Goal: Complete application form

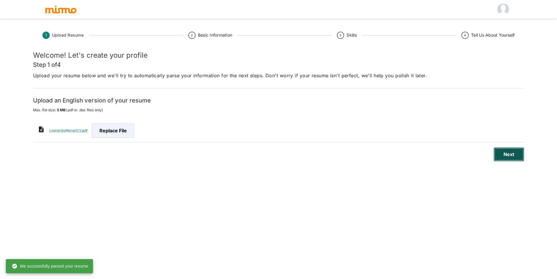
click at [511, 151] on button "Next" at bounding box center [508, 154] width 31 height 14
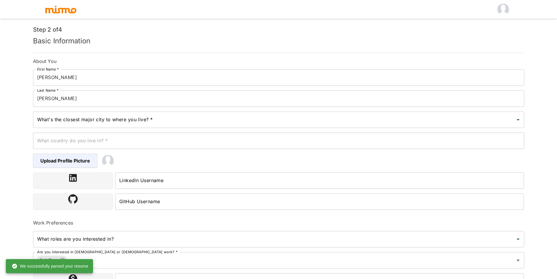
scroll to position [29, 0]
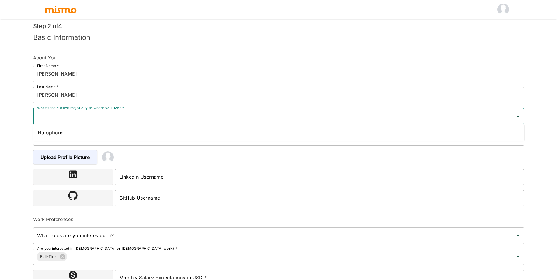
click at [156, 118] on input "What's the closest major city to where you live? *" at bounding box center [274, 115] width 477 height 11
click at [133, 129] on li "[GEOGRAPHIC_DATA], [GEOGRAPHIC_DATA]" at bounding box center [278, 133] width 491 height 12
type input "[GEOGRAPHIC_DATA], [GEOGRAPHIC_DATA]"
type input "[GEOGRAPHIC_DATA]"
type input "[GEOGRAPHIC_DATA], [GEOGRAPHIC_DATA]"
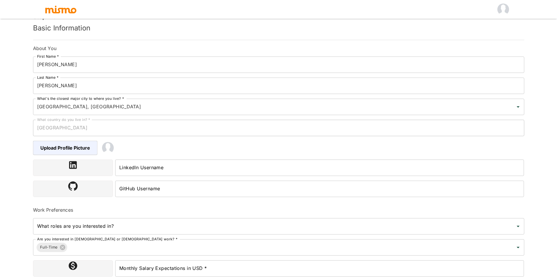
scroll to position [58, 0]
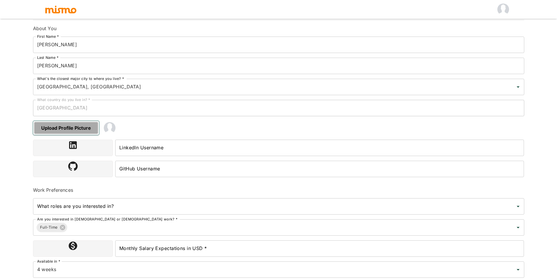
click at [83, 129] on span "Upload Profile Picture" at bounding box center [66, 128] width 66 height 14
click at [0, 0] on input "Upload Profile Picture" at bounding box center [0, 0] width 0 height 0
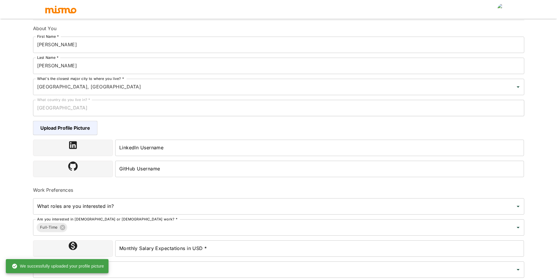
click at [148, 146] on div "LinkedIn Username LinkedIn Username" at bounding box center [319, 147] width 409 height 16
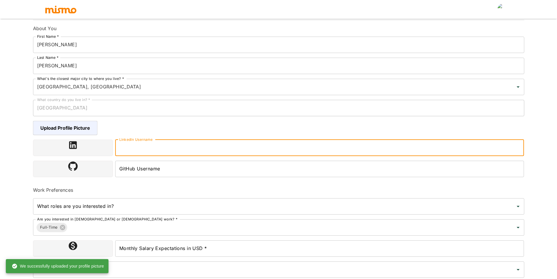
paste input "leomleon"
type input "leomleon"
click at [148, 168] on input "GitHub Username" at bounding box center [319, 168] width 409 height 16
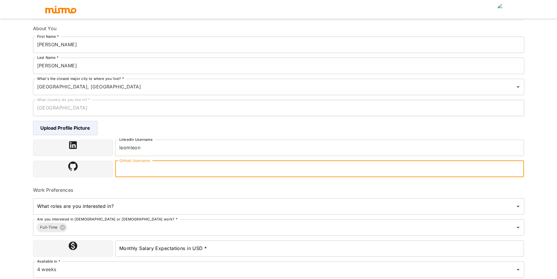
paste input "LeonardoMoran19"
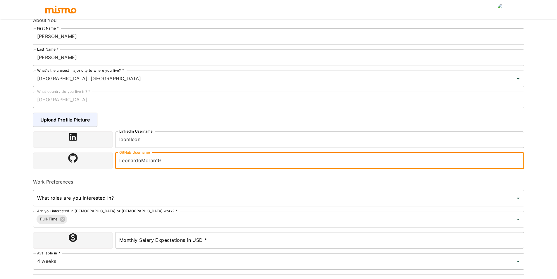
scroll to position [81, 0]
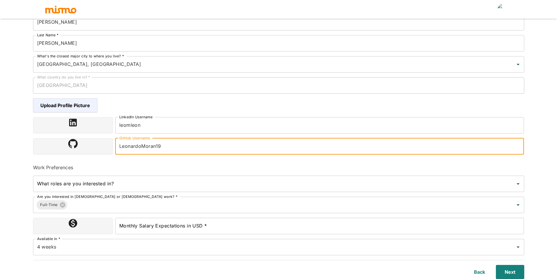
type input "LeonardoMoran19"
click at [108, 176] on div "What roles are you interested in? What roles are you interested in?" at bounding box center [276, 181] width 496 height 21
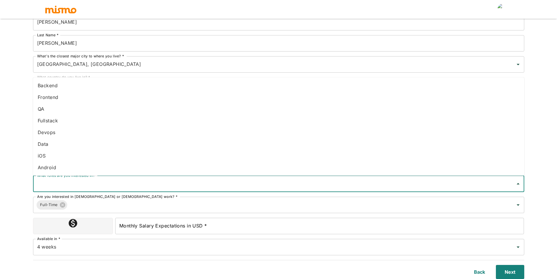
click at [105, 182] on input "What roles are you interested in?" at bounding box center [274, 183] width 477 height 11
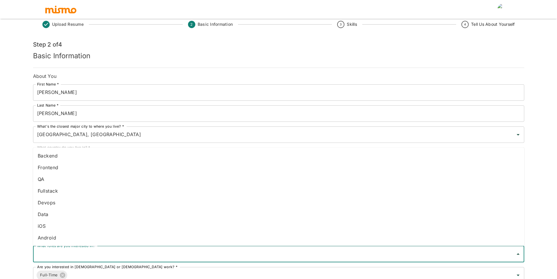
scroll to position [58, 0]
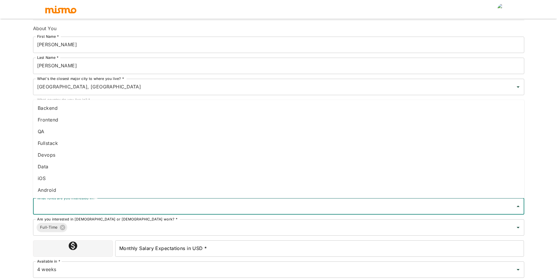
click at [66, 167] on li "Data" at bounding box center [278, 166] width 491 height 12
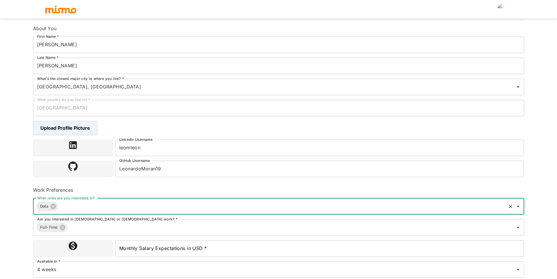
click at [79, 211] on input "What roles are you interested in?" at bounding box center [282, 206] width 446 height 11
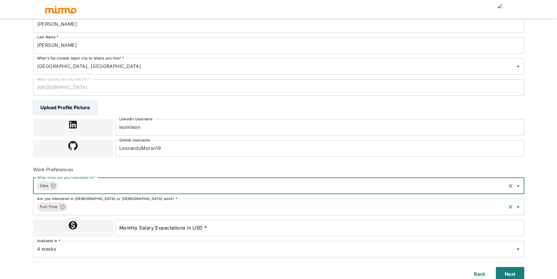
scroll to position [81, 0]
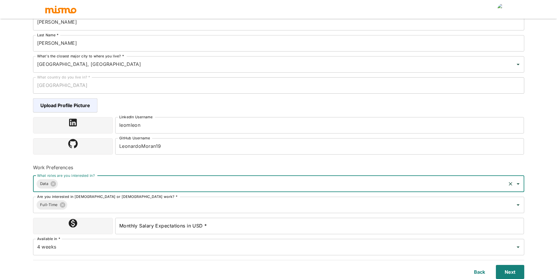
click at [80, 187] on input "What roles are you interested in?" at bounding box center [282, 183] width 446 height 11
click at [165, 225] on input "Monthly Salary Expectations in USD *" at bounding box center [319, 225] width 409 height 16
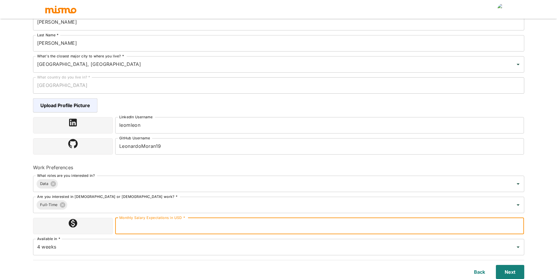
click at [156, 226] on input "Monthly Salary Expectations in USD *" at bounding box center [319, 225] width 409 height 16
type input "800"
click at [0, 212] on html "Upload Resume 2 Basic Information 3 Skills 4 Tell Us About Yourself Step 2 of 4…" at bounding box center [278, 65] width 557 height 293
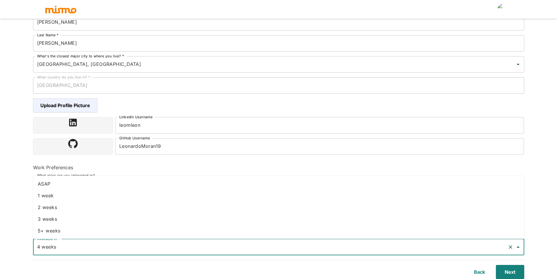
click at [68, 243] on input "4 weeks" at bounding box center [270, 246] width 469 height 11
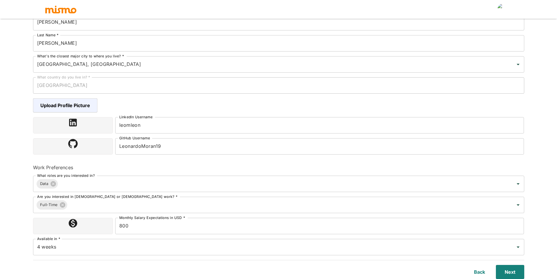
click at [0, 212] on html "Upload Resume 2 Basic Information 3 Skills 4 Tell Us About Yourself Step 2 of 4…" at bounding box center [278, 65] width 557 height 293
click at [80, 243] on input "4 weeks" at bounding box center [270, 246] width 469 height 11
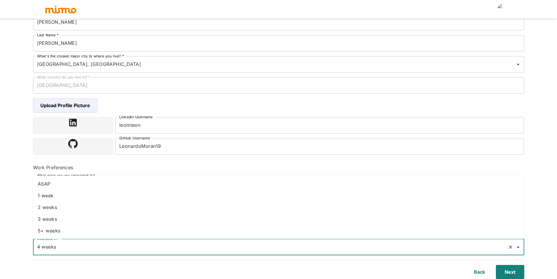
click at [71, 182] on li "ASAP" at bounding box center [278, 184] width 491 height 12
type input "ASAP"
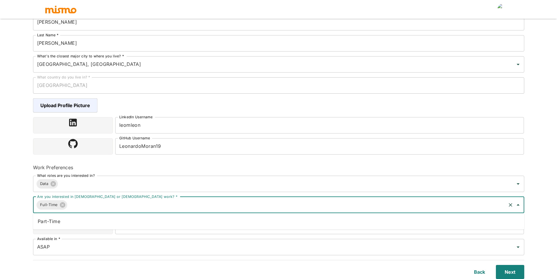
click at [87, 201] on input "Are you interested in [DEMOGRAPHIC_DATA] or [DEMOGRAPHIC_DATA] work? *" at bounding box center [286, 204] width 437 height 11
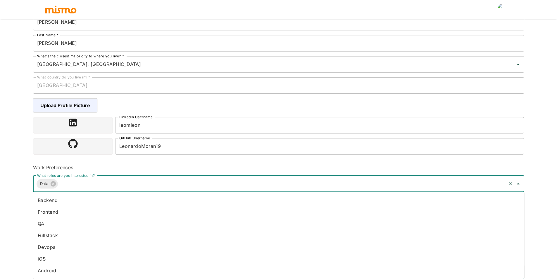
click at [81, 182] on input "What roles are you interested in?" at bounding box center [282, 183] width 446 height 11
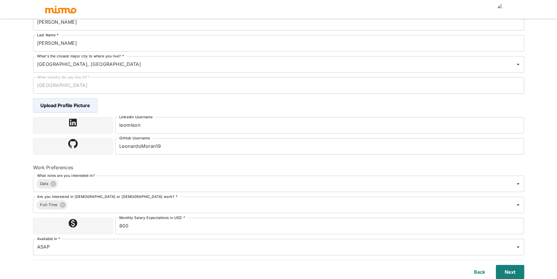
click at [0, 212] on html "Upload Resume 2 Basic Information 3 Skills 4 Tell Us About Yourself Step 2 of 4…" at bounding box center [278, 65] width 557 height 293
click at [89, 206] on input "Are you interested in [DEMOGRAPHIC_DATA] or [DEMOGRAPHIC_DATA] work? *" at bounding box center [286, 204] width 437 height 11
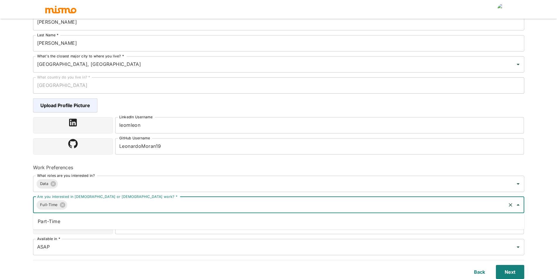
click at [82, 224] on li "Part-Time" at bounding box center [278, 221] width 491 height 12
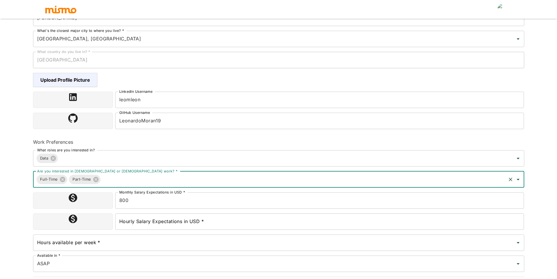
scroll to position [110, 0]
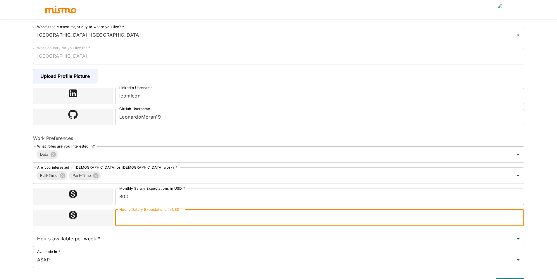
click at [180, 217] on input "Hourly Salary Expectations in USD *" at bounding box center [319, 217] width 409 height 16
click at [0, 182] on html "Upload Resume 2 Basic Information 3 Skills 4 Tell Us About Yourself Step 2 of 4…" at bounding box center [278, 36] width 557 height 293
type input "10"
click at [0, 182] on html "Upload Resume 2 Basic Information 3 Skills 4 Tell Us About Yourself Step 2 of 4…" at bounding box center [278, 36] width 557 height 293
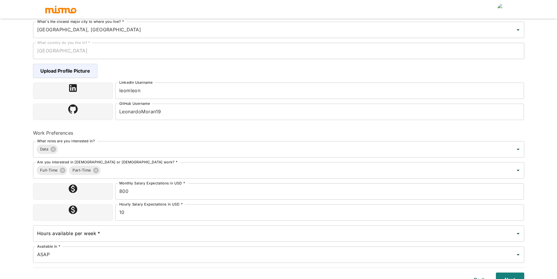
scroll to position [123, 0]
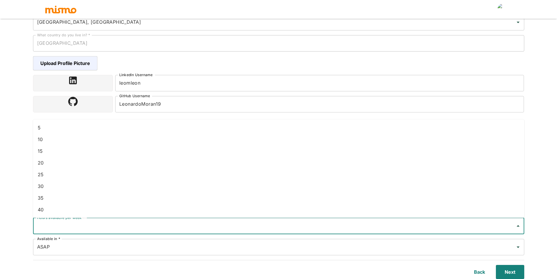
click at [90, 227] on input "Hours available per week *" at bounding box center [274, 225] width 477 height 11
click at [74, 187] on li "30" at bounding box center [278, 186] width 491 height 12
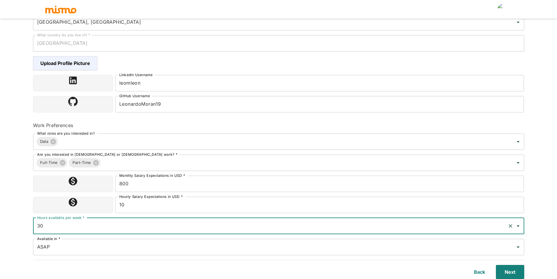
click at [4, 170] on html "Upload Resume 2 Basic Information 3 Skills 4 Tell Us About Yourself Step 2 of 4…" at bounding box center [278, 23] width 557 height 293
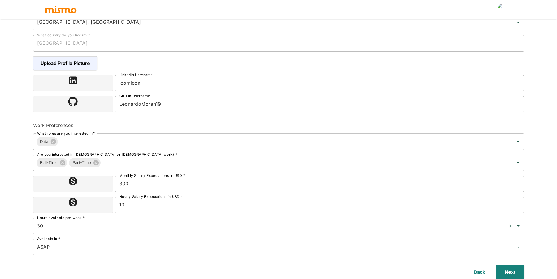
click at [59, 227] on input "30" at bounding box center [270, 225] width 469 height 11
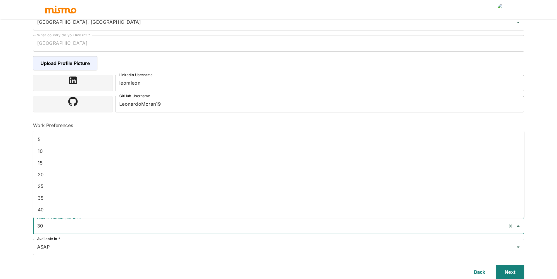
click at [52, 208] on li "40" at bounding box center [278, 209] width 491 height 12
type input "40"
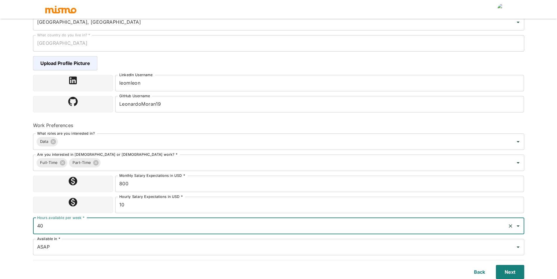
click at [0, 170] on html "Upload Resume 2 Basic Information 3 Skills 4 Tell Us About Yourself Step 2 of 4…" at bounding box center [278, 23] width 557 height 293
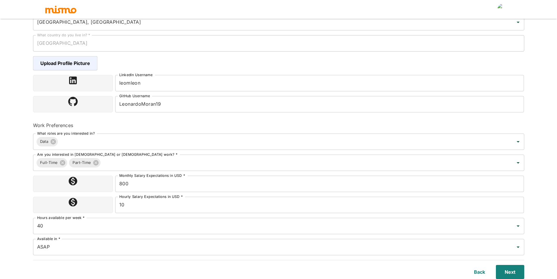
click at [0, 170] on html "Upload Resume 2 Basic Information 3 Skills 4 Tell Us About Yourself Step 2 of 4…" at bounding box center [278, 23] width 557 height 293
click at [523, 277] on button "Next" at bounding box center [508, 272] width 31 height 14
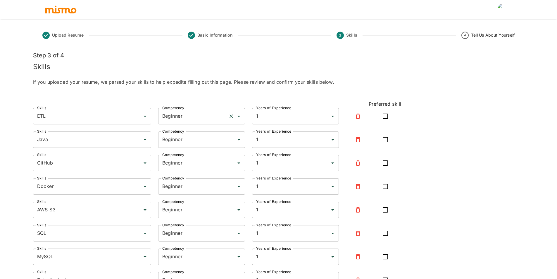
click at [198, 109] on div "Beginner Competency" at bounding box center [201, 116] width 87 height 16
click at [194, 132] on li "Intermediate" at bounding box center [201, 133] width 87 height 12
click at [359, 139] on icon "button" at bounding box center [358, 139] width 4 height 5
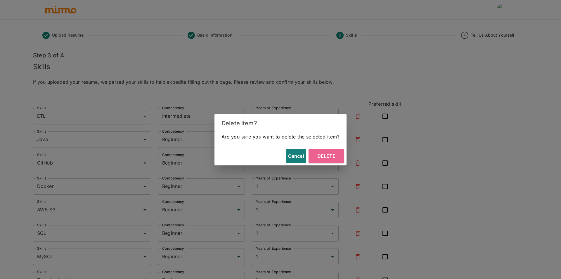
click at [329, 153] on button "Delete" at bounding box center [327, 156] width 36 height 14
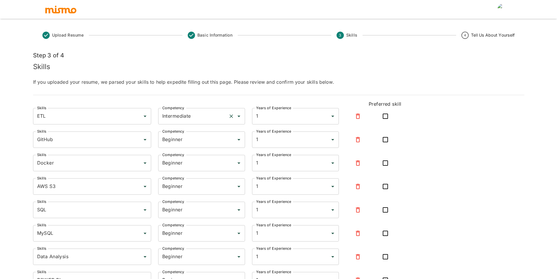
click at [187, 116] on input "Intermediate" at bounding box center [193, 115] width 65 height 11
click at [186, 146] on li "Expert" at bounding box center [201, 144] width 87 height 12
type input "Expert"
click at [286, 115] on input "1" at bounding box center [287, 115] width 65 height 11
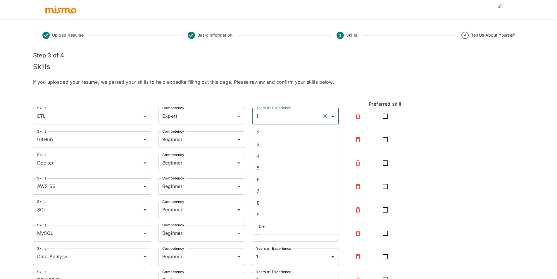
click at [377, 63] on h5 "Skills" at bounding box center [278, 66] width 491 height 9
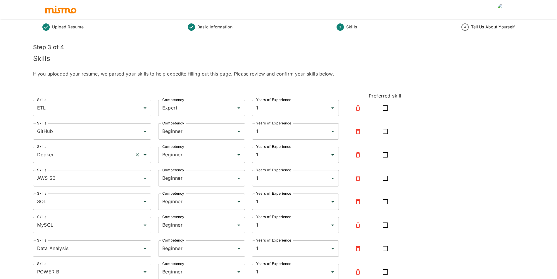
scroll to position [29, 0]
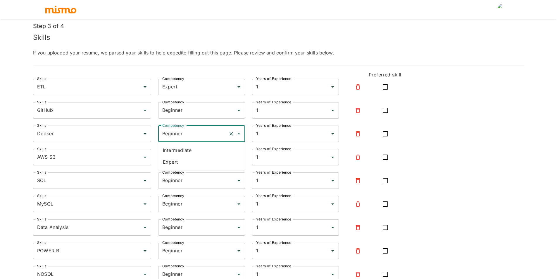
click at [188, 135] on input "Beginner" at bounding box center [193, 133] width 65 height 11
click at [185, 154] on li "Intermediate" at bounding box center [201, 150] width 87 height 12
type input "Intermediate"
click at [194, 113] on input "Beginner" at bounding box center [193, 110] width 65 height 11
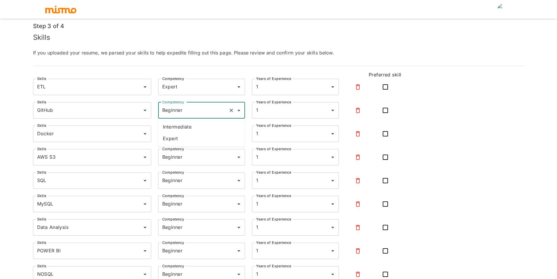
click at [182, 137] on li "Expert" at bounding box center [201, 138] width 87 height 12
type input "Expert"
click at [183, 156] on input "Beginner" at bounding box center [193, 156] width 65 height 11
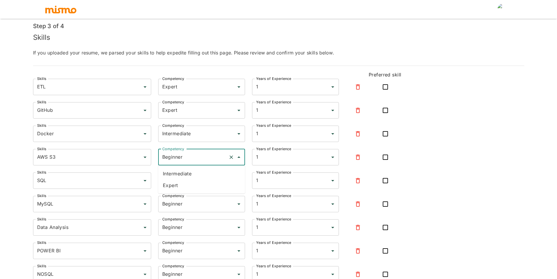
click at [180, 176] on li "Intermediate" at bounding box center [201, 173] width 87 height 12
type input "Intermediate"
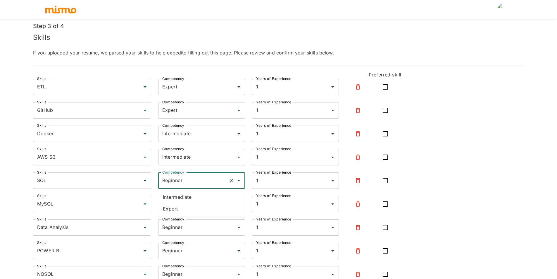
click at [179, 184] on input "Beginner" at bounding box center [193, 180] width 65 height 11
click at [177, 201] on li "Intermediate" at bounding box center [201, 197] width 87 height 12
type input "Intermediate"
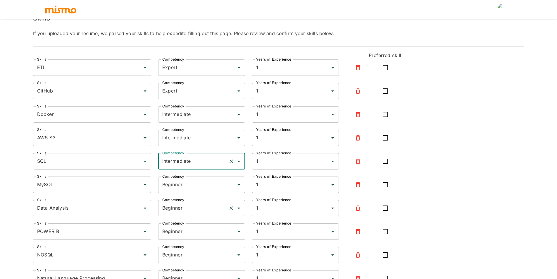
scroll to position [58, 0]
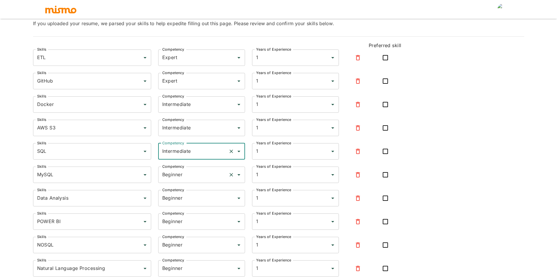
click at [189, 169] on input "Beginner" at bounding box center [193, 174] width 65 height 11
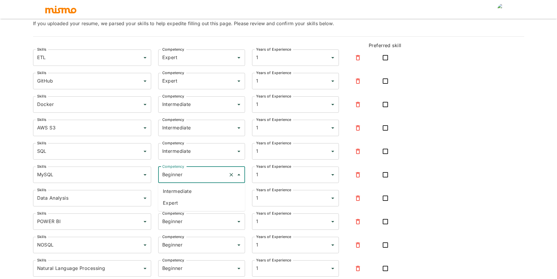
click at [177, 193] on li "Intermediate" at bounding box center [201, 191] width 87 height 12
type input "Intermediate"
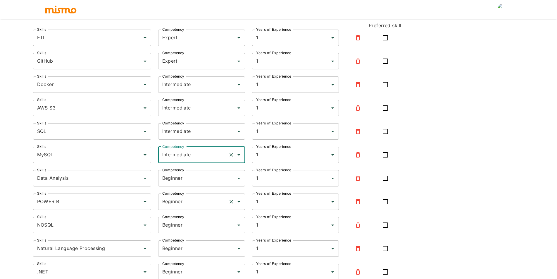
scroll to position [117, 0]
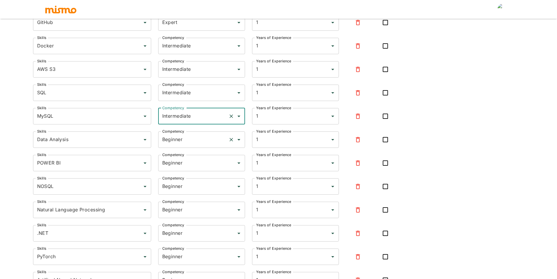
click at [183, 145] on div "Beginner Competency" at bounding box center [201, 139] width 87 height 16
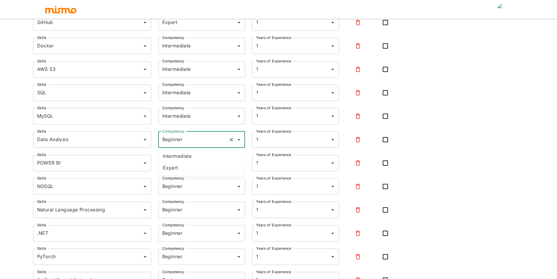
click at [176, 166] on li "Expert" at bounding box center [201, 168] width 87 height 12
type input "Expert"
click at [175, 166] on input "Beginner" at bounding box center [193, 162] width 65 height 11
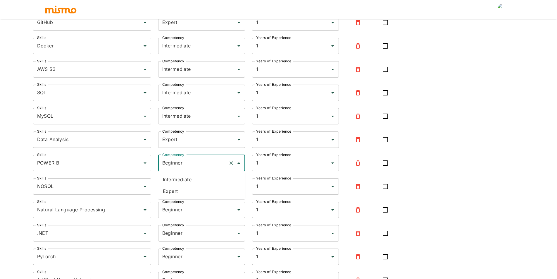
click at [174, 186] on li "Expert" at bounding box center [201, 191] width 87 height 12
type input "Expert"
click at [180, 186] on input "Beginner" at bounding box center [193, 186] width 65 height 11
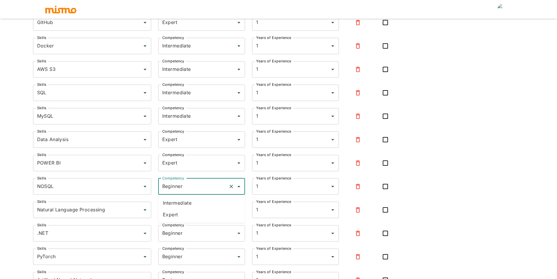
click at [179, 202] on li "Intermediate" at bounding box center [201, 203] width 87 height 12
type input "Intermediate"
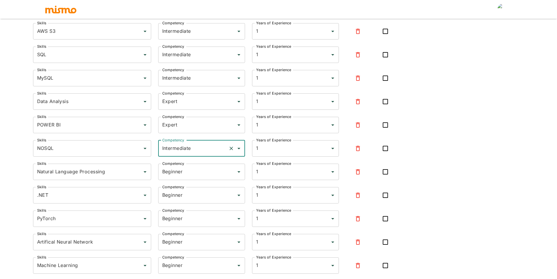
scroll to position [175, 0]
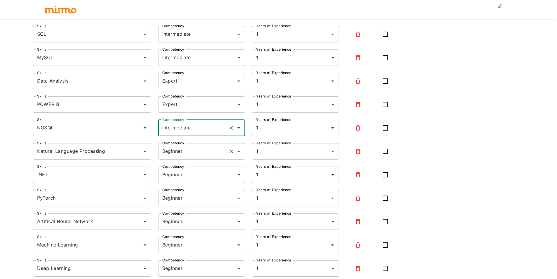
click at [186, 156] on input "Beginner" at bounding box center [193, 151] width 65 height 11
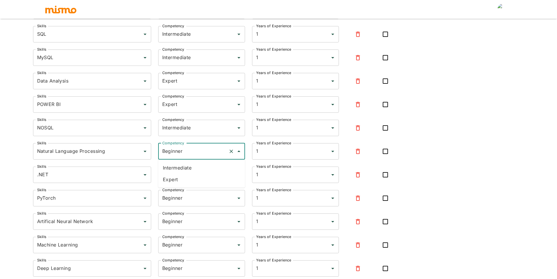
click at [184, 179] on li "Expert" at bounding box center [201, 179] width 87 height 12
type input "Expert"
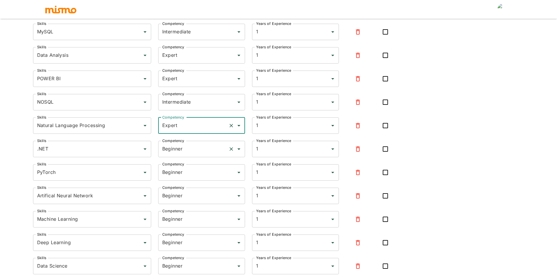
scroll to position [205, 0]
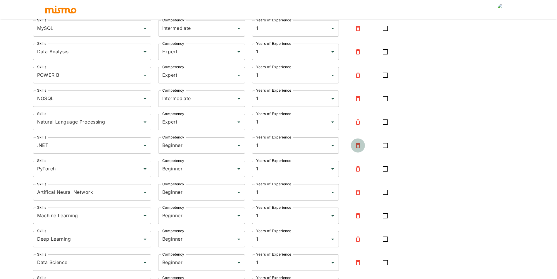
click at [357, 147] on icon "button" at bounding box center [357, 145] width 7 height 7
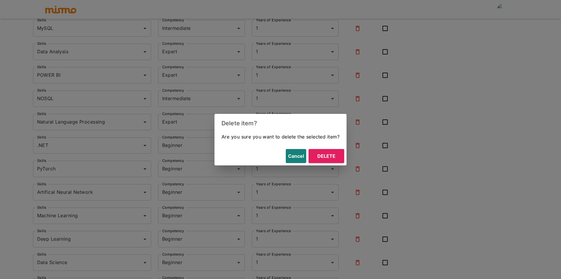
click at [316, 154] on button "Delete" at bounding box center [327, 156] width 36 height 14
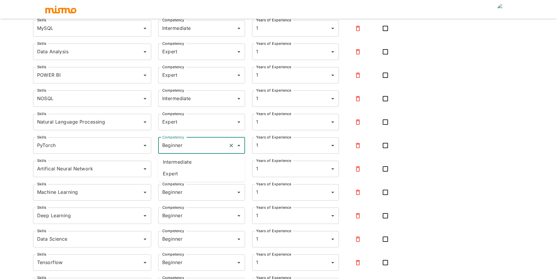
click at [195, 149] on input "Beginner" at bounding box center [193, 145] width 65 height 11
click at [186, 178] on li "Expert" at bounding box center [201, 173] width 87 height 12
type input "Expert"
click at [184, 172] on input "Beginner" at bounding box center [193, 168] width 65 height 11
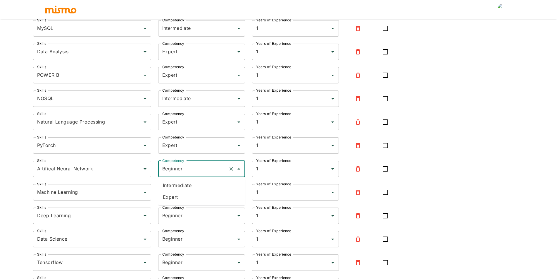
click at [189, 197] on li "Expert" at bounding box center [201, 197] width 87 height 12
type input "Expert"
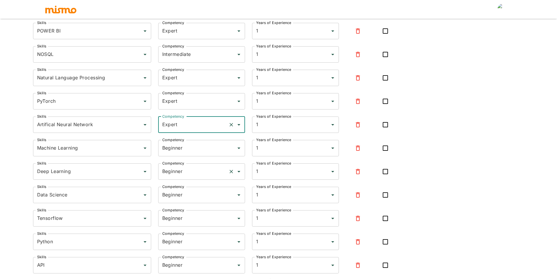
scroll to position [263, 0]
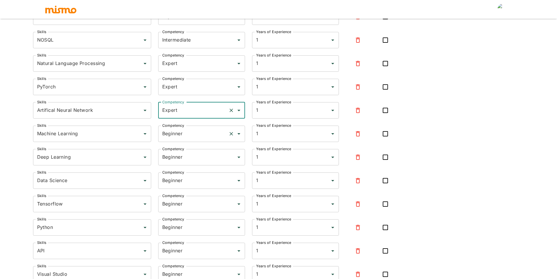
click at [191, 134] on input "Beginner" at bounding box center [193, 133] width 65 height 11
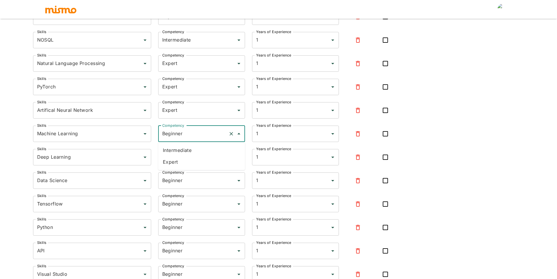
click at [180, 156] on li "Expert" at bounding box center [201, 162] width 87 height 12
type input "Expert"
click at [177, 155] on input "Beginner" at bounding box center [193, 156] width 65 height 11
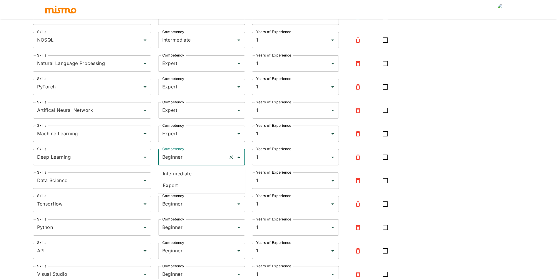
click at [189, 183] on li "Expert" at bounding box center [201, 185] width 87 height 12
type input "Expert"
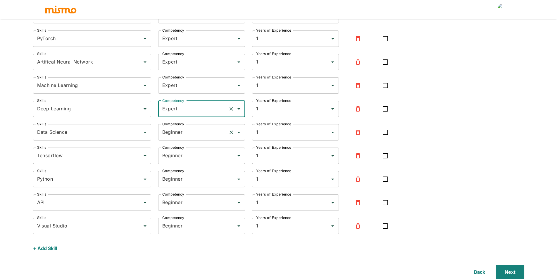
click at [179, 131] on input "Beginner" at bounding box center [193, 132] width 65 height 11
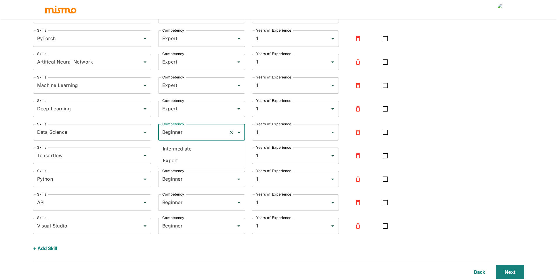
click at [179, 158] on li "Expert" at bounding box center [201, 160] width 87 height 12
type input "Expert"
click at [188, 155] on input "Beginner" at bounding box center [193, 155] width 65 height 11
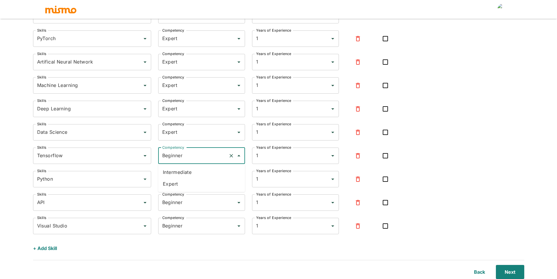
click at [187, 186] on li "Expert" at bounding box center [201, 184] width 87 height 12
type input "Expert"
click at [183, 179] on input "Beginner" at bounding box center [193, 178] width 65 height 11
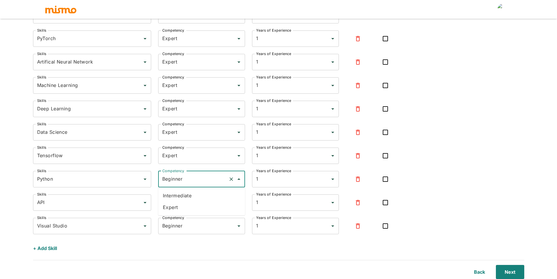
click at [188, 209] on li "Expert" at bounding box center [201, 207] width 87 height 12
type input "Expert"
click at [180, 201] on input "Beginner" at bounding box center [193, 202] width 65 height 11
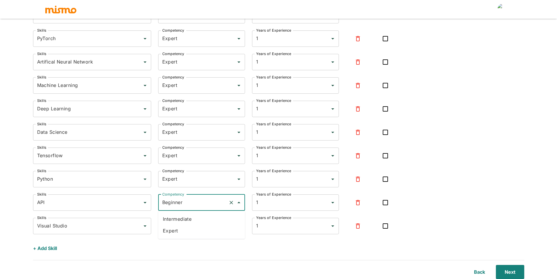
click at [185, 227] on li "Expert" at bounding box center [201, 230] width 87 height 12
type input "Expert"
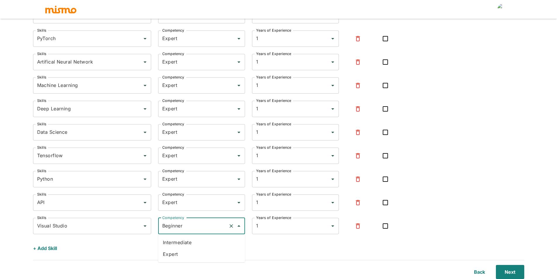
click at [190, 227] on input "Beginner" at bounding box center [193, 225] width 65 height 11
drag, startPoint x: 199, startPoint y: 253, endPoint x: 322, endPoint y: 256, distance: 123.4
click at [198, 253] on li "Expert" at bounding box center [201, 254] width 87 height 12
type input "Expert"
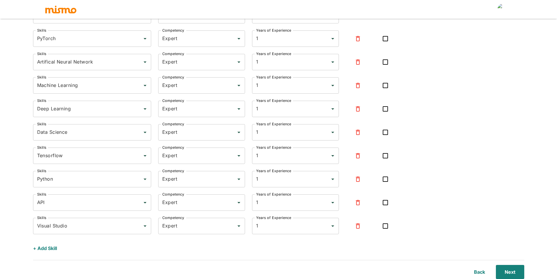
click at [506, 263] on div "Next" at bounding box center [506, 268] width 35 height 21
click at [505, 267] on button "Next" at bounding box center [508, 272] width 31 height 14
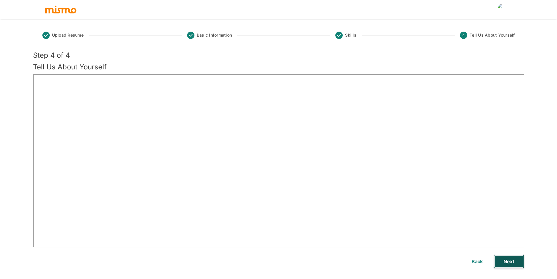
click at [512, 259] on button "Next" at bounding box center [508, 261] width 31 height 14
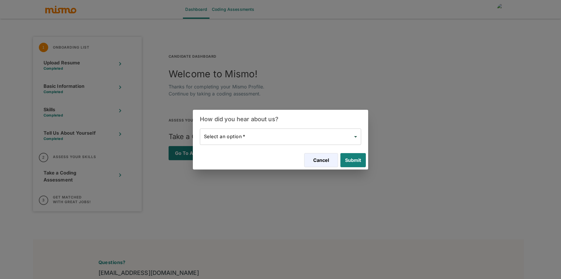
click at [228, 138] on body "Dashboard Coding Assessments 1 Onboarding List Upload Resume Completed Basic In…" at bounding box center [280, 146] width 561 height 293
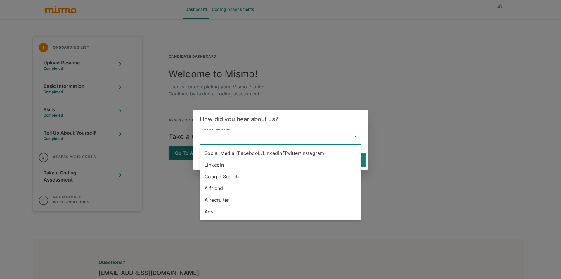
click at [263, 164] on li "LinkedIn" at bounding box center [280, 165] width 161 height 12
type input "Linkedin"
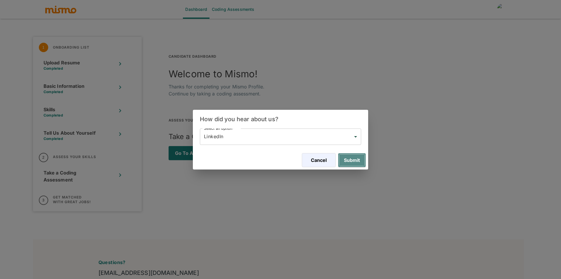
click at [361, 161] on button "Submit" at bounding box center [352, 160] width 28 height 14
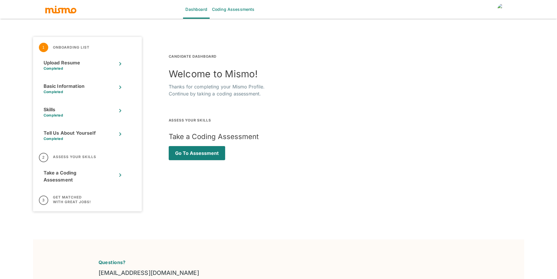
click at [502, 6] on img "account of current user" at bounding box center [503, 10] width 12 height 12
click at [418, 54] on div at bounding box center [280, 139] width 561 height 279
